Goal: Information Seeking & Learning: Learn about a topic

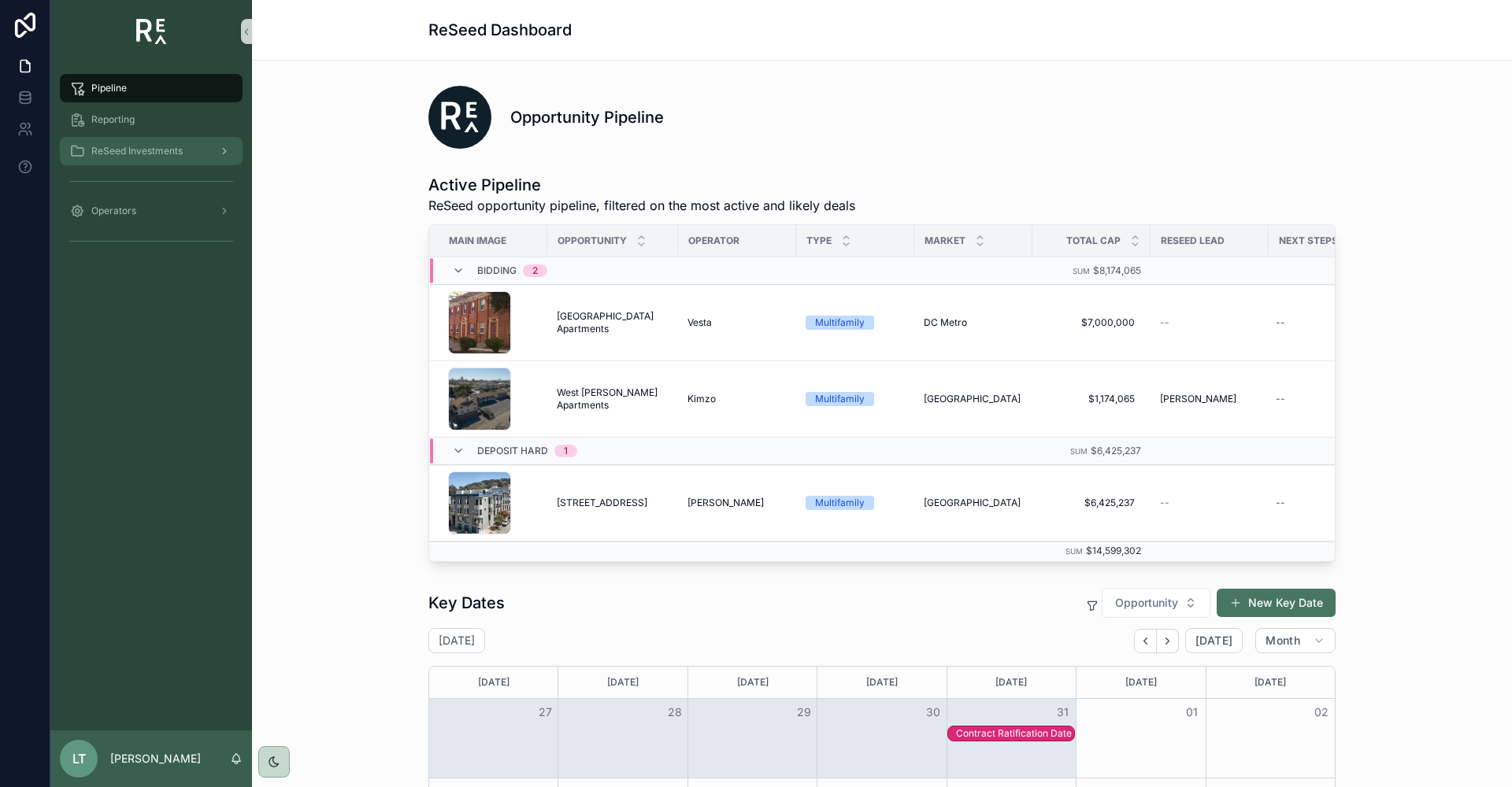
click at [151, 149] on span "ReSeed Investments" at bounding box center [136, 151] width 91 height 13
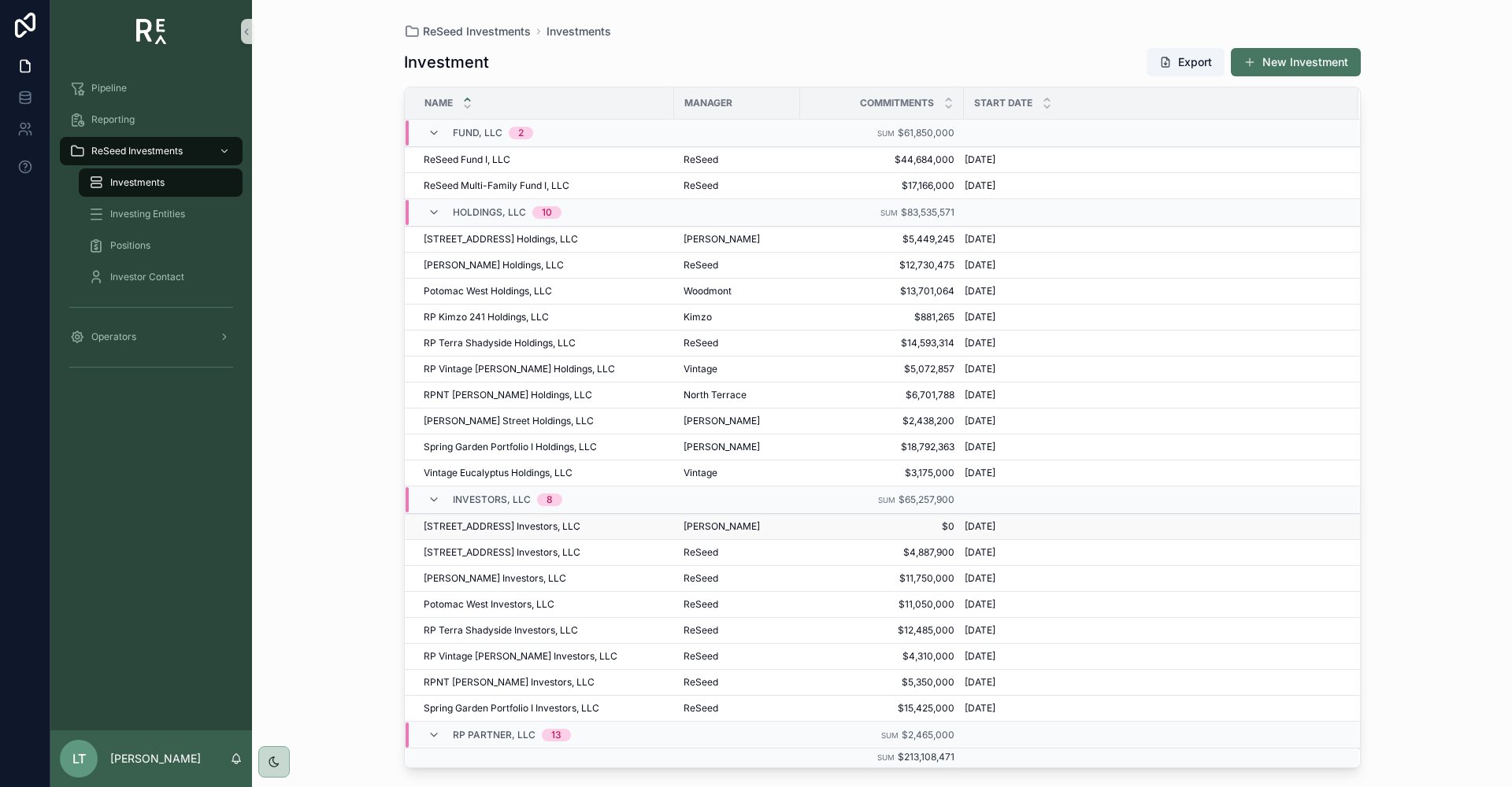
click at [493, 522] on span "[STREET_ADDRESS] Investors, LLC" at bounding box center [502, 526] width 157 height 13
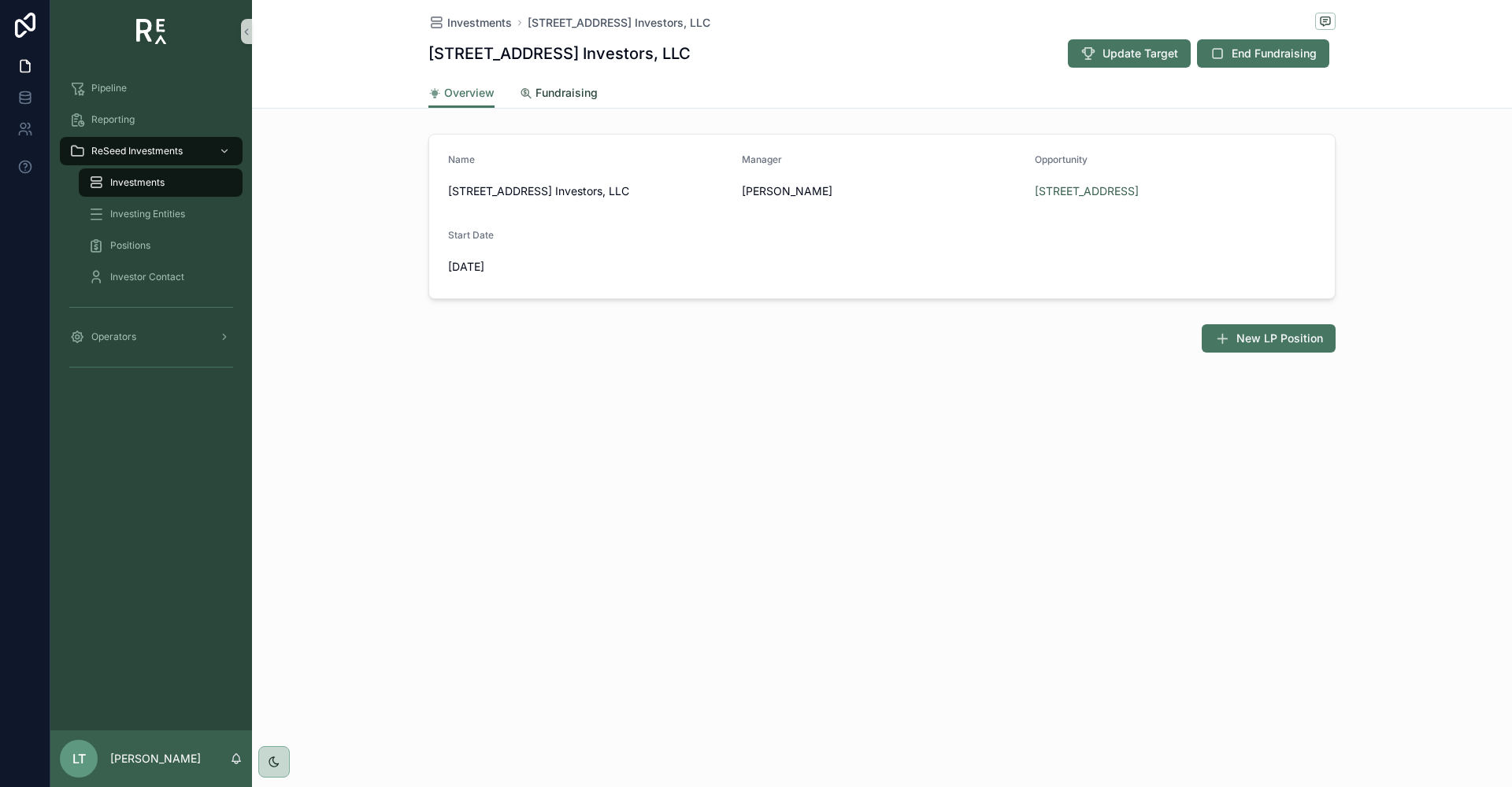
click at [554, 95] on span "Fundraising" at bounding box center [566, 93] width 63 height 16
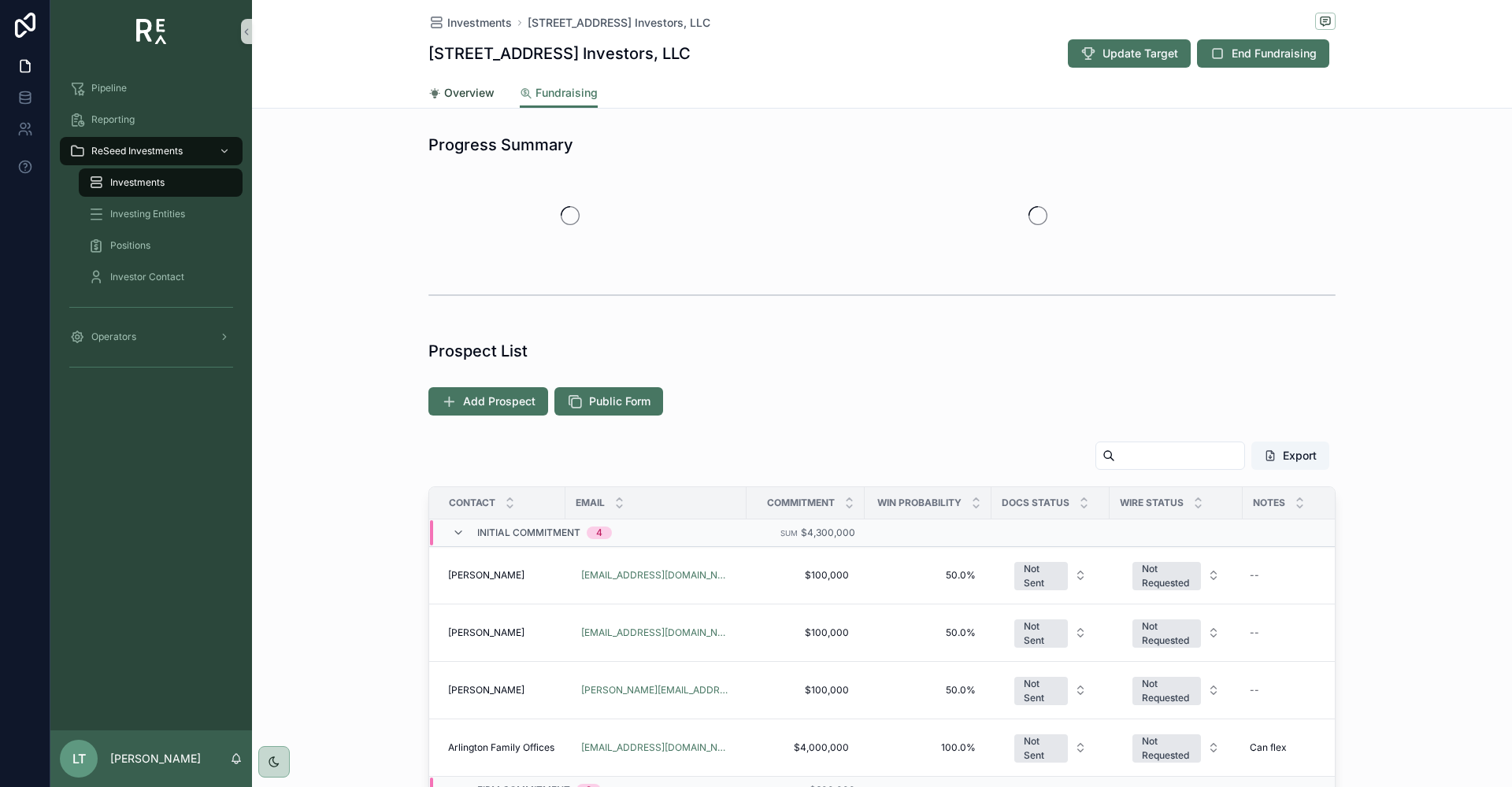
click at [474, 98] on span "Overview" at bounding box center [469, 93] width 50 height 16
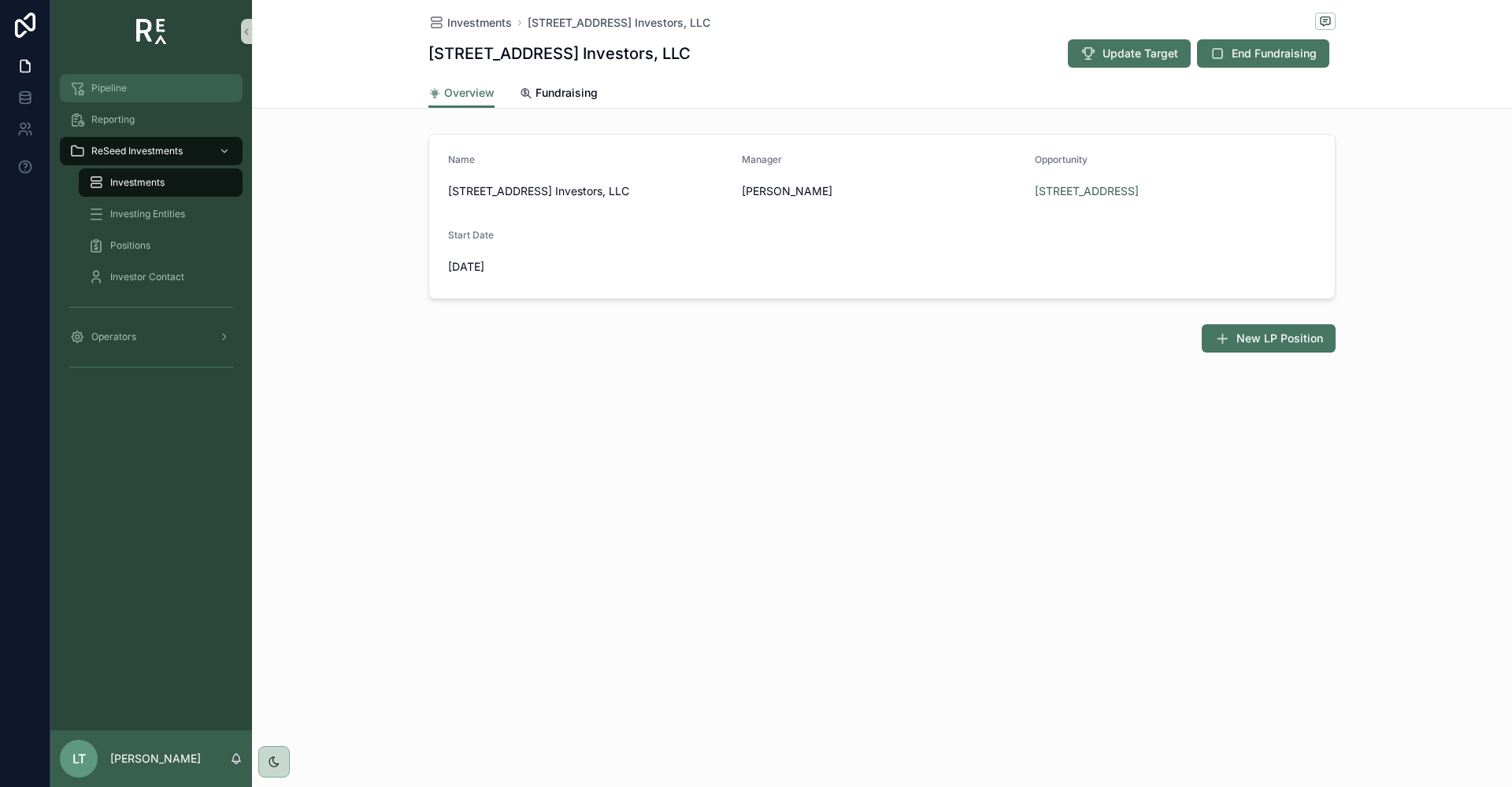
click at [131, 97] on div "Pipeline" at bounding box center [151, 88] width 164 height 25
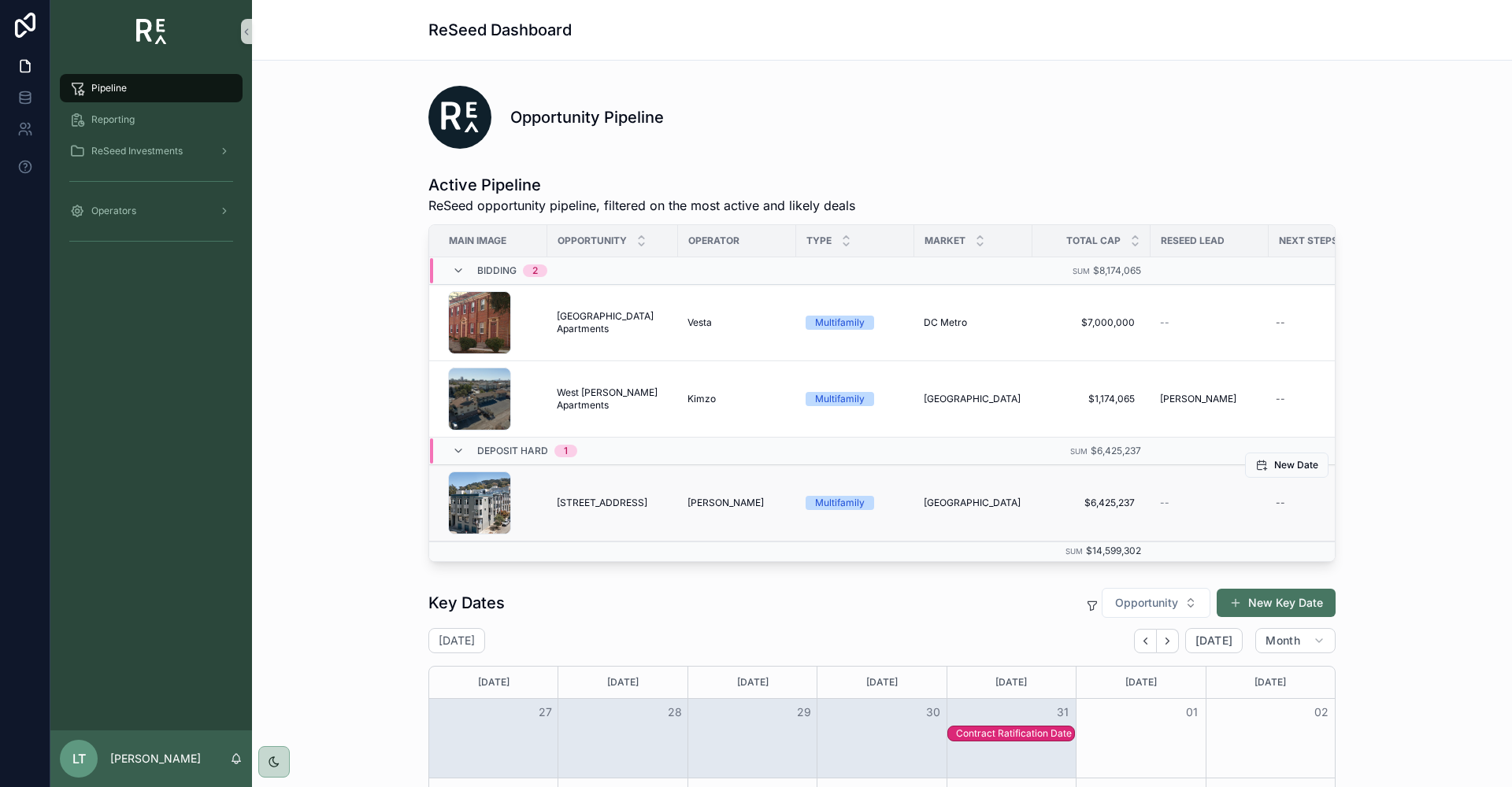
click at [601, 505] on span "[STREET_ADDRESS]" at bounding box center [602, 502] width 90 height 13
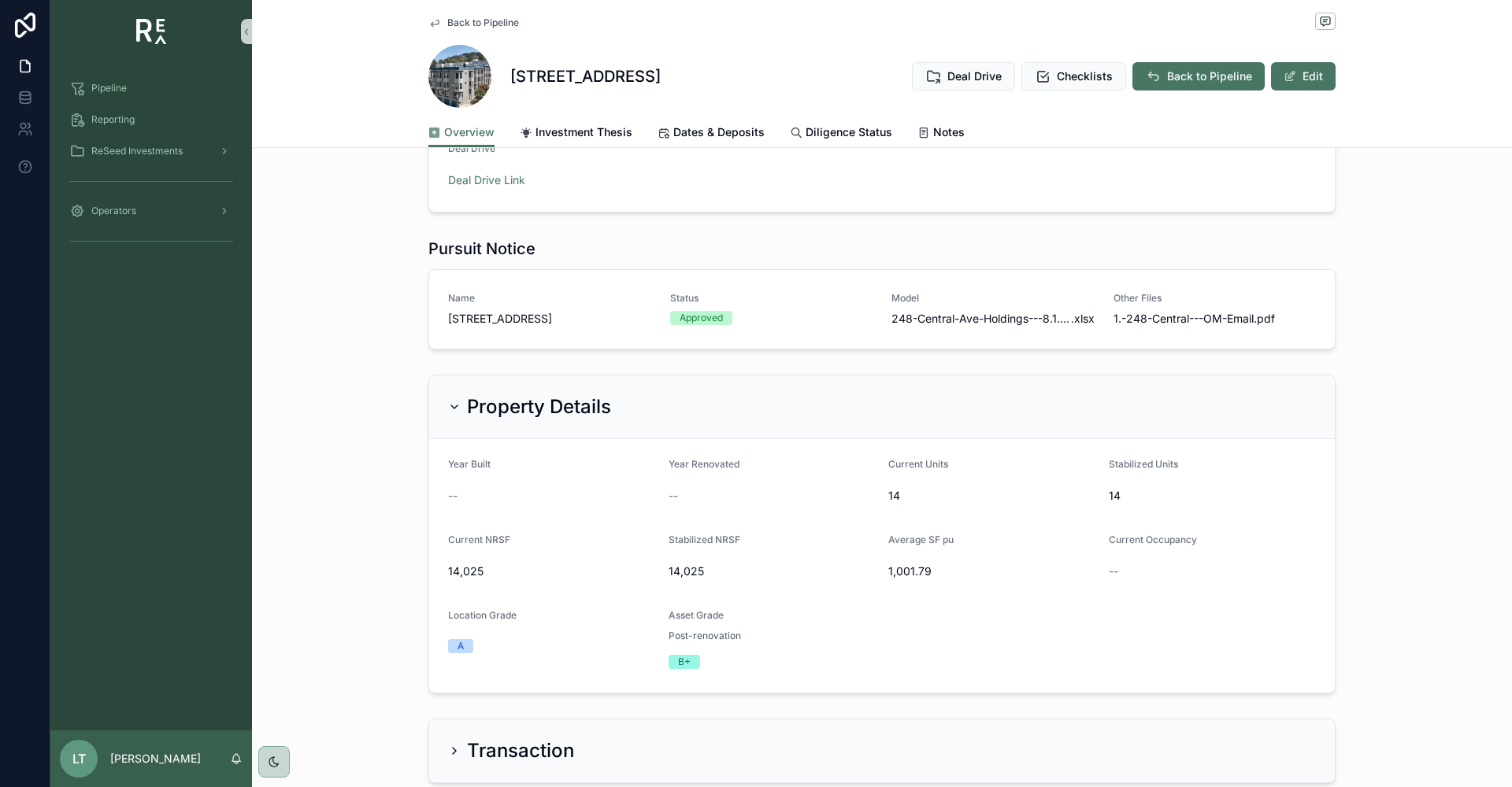
scroll to position [787, 0]
